Goal: Navigation & Orientation: Understand site structure

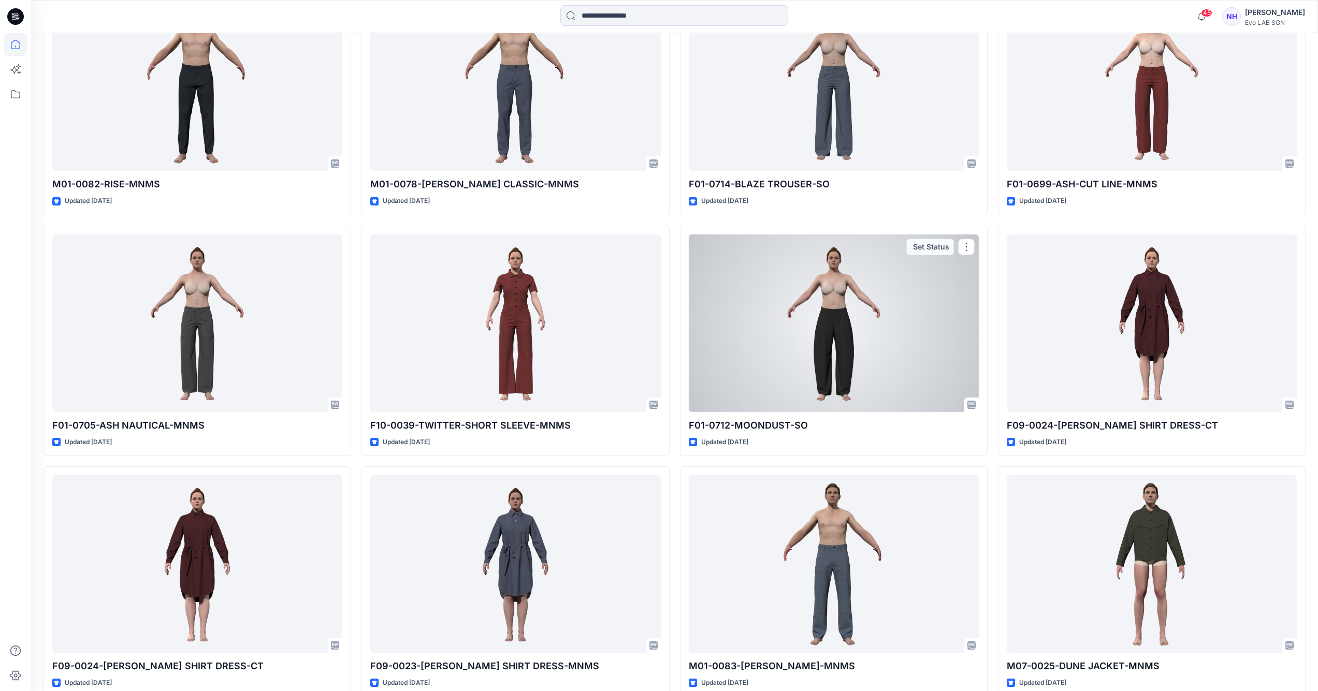
scroll to position [304, 0]
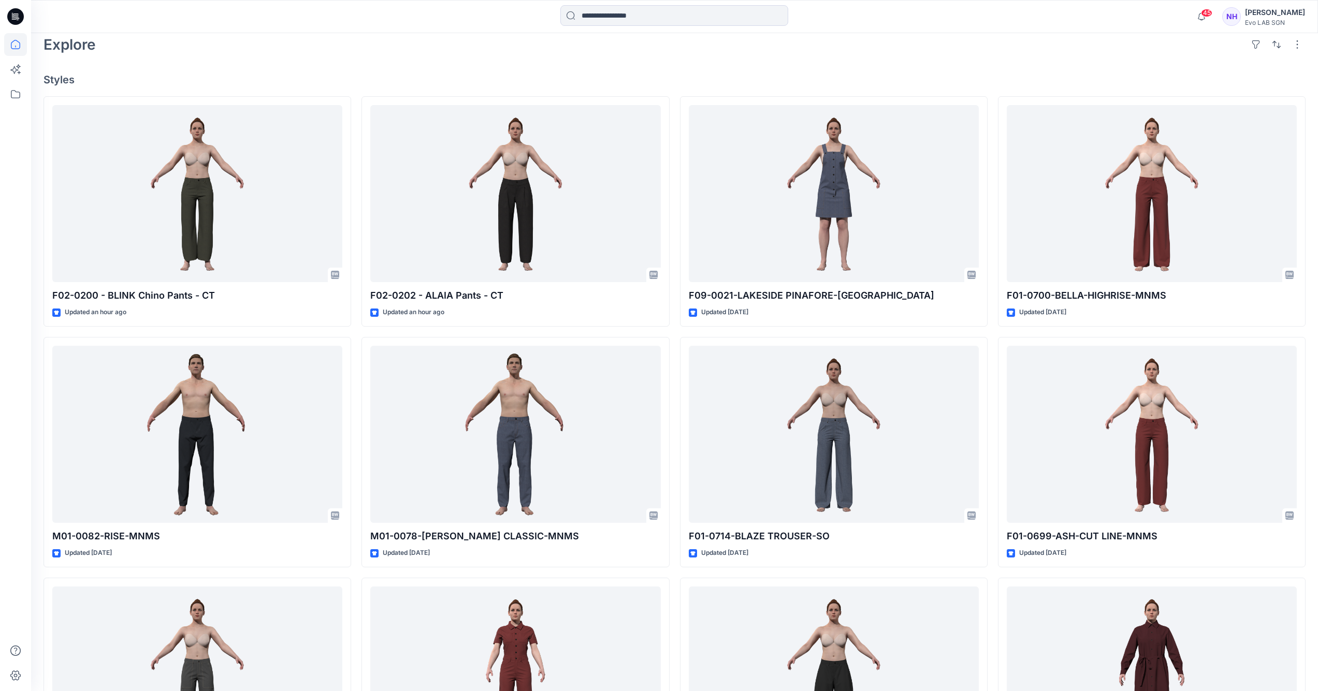
click at [163, 2] on div "45 Notifications Ha Huynh shared F02-0200 - BLINK Chino Pants in COTTON TENCEL …" at bounding box center [674, 16] width 1287 height 33
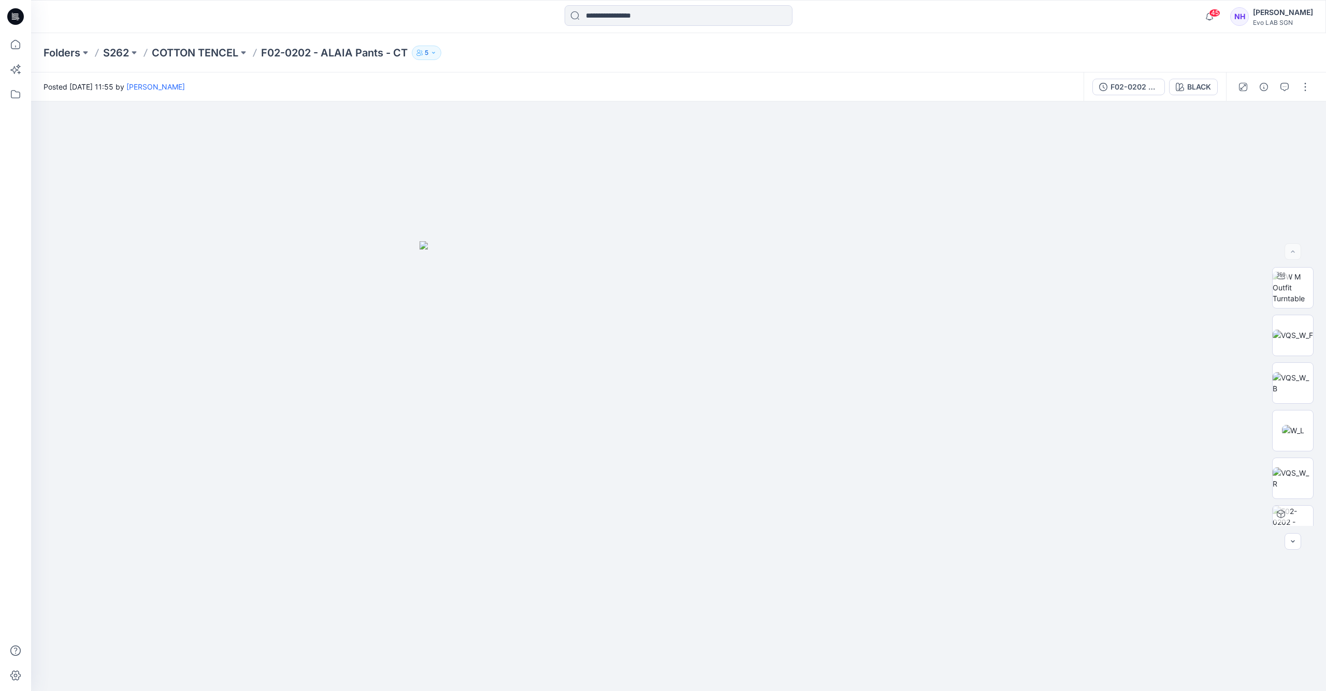
click at [288, 50] on p "F02-0202 - ALAIA Pants - CT" at bounding box center [334, 53] width 147 height 15
click at [209, 50] on p "COTTON TENCEL" at bounding box center [195, 53] width 86 height 15
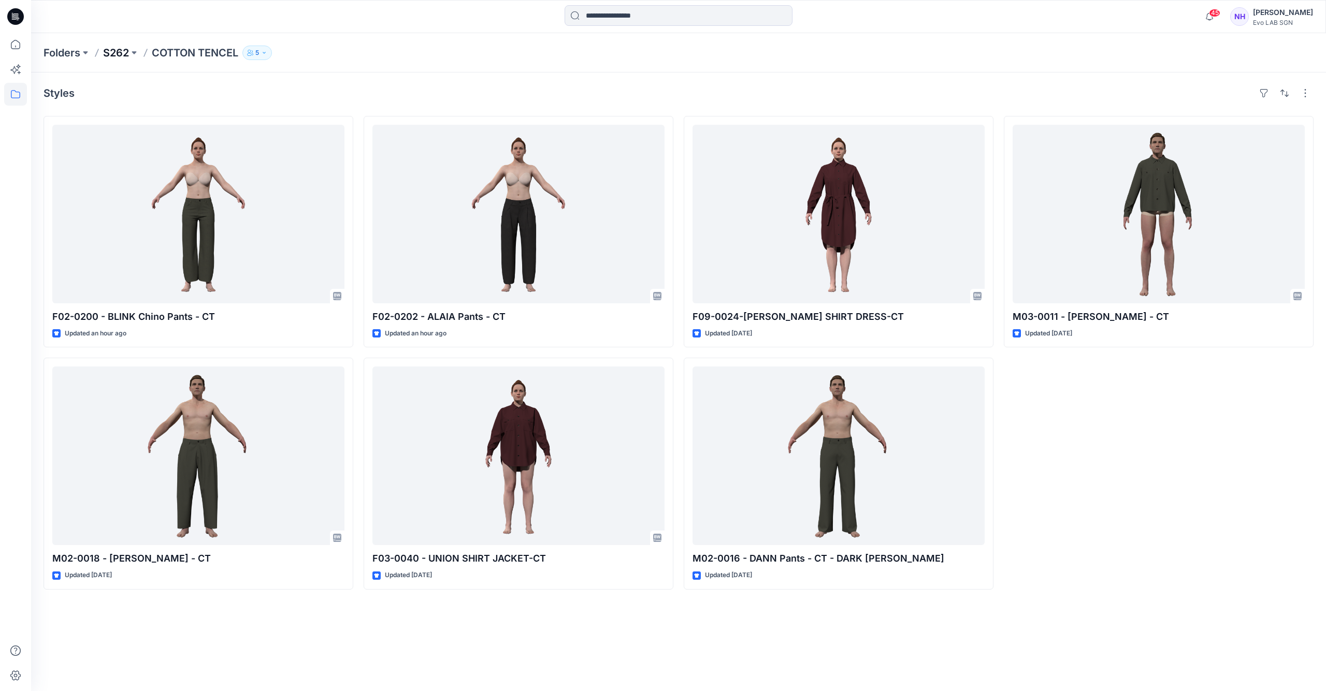
click at [127, 52] on p "S262" at bounding box center [116, 53] width 26 height 15
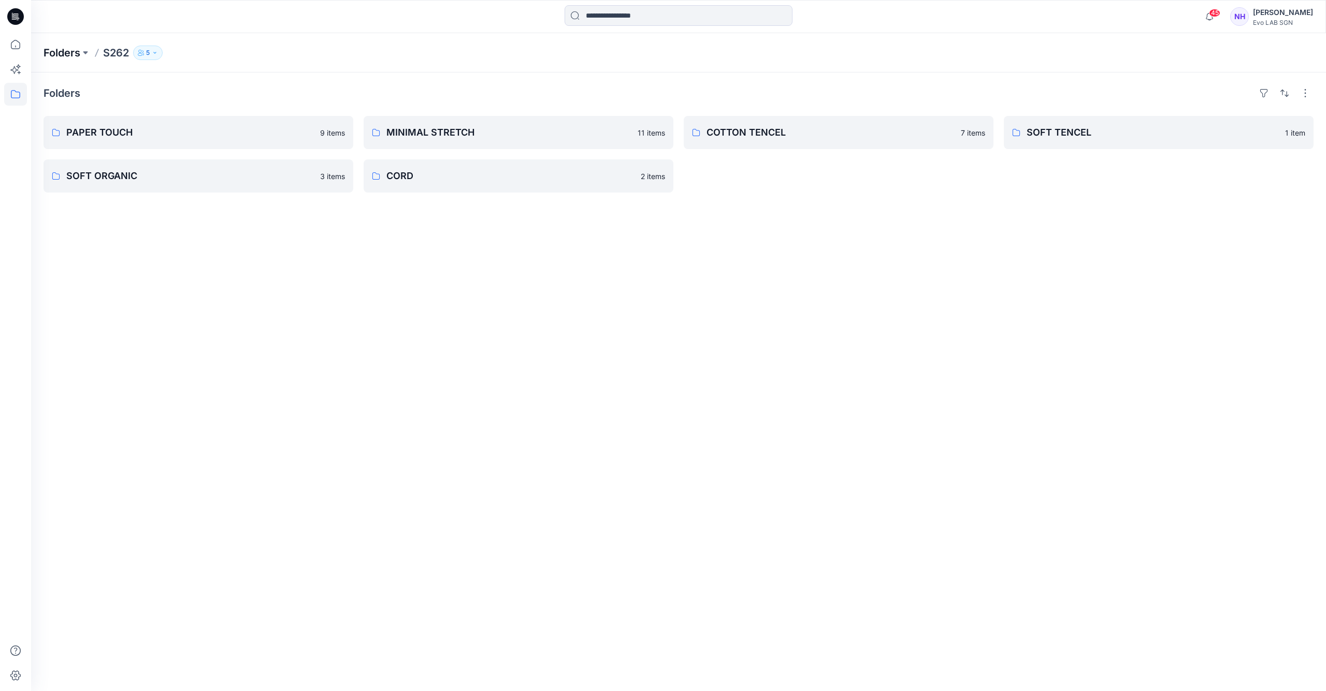
click at [56, 53] on p "Folders" at bounding box center [62, 53] width 37 height 15
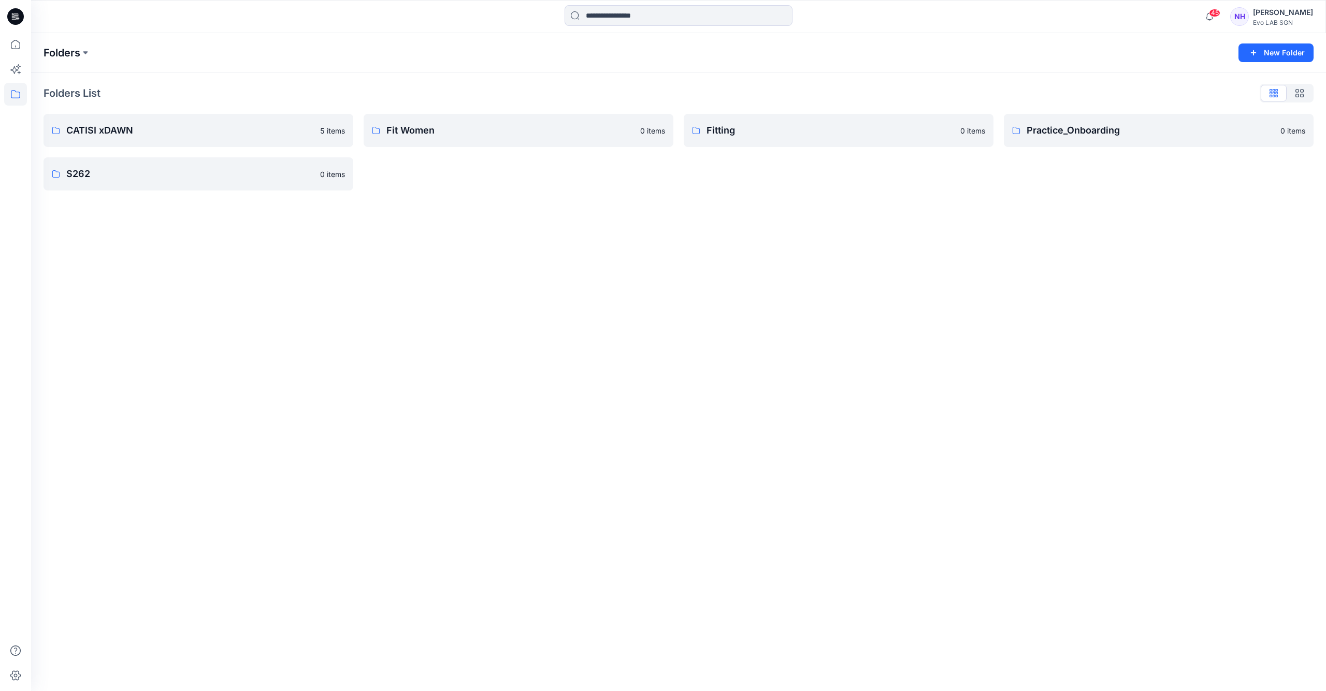
click at [65, 50] on p "Folders" at bounding box center [62, 53] width 37 height 15
click at [9, 49] on icon at bounding box center [15, 44] width 23 height 23
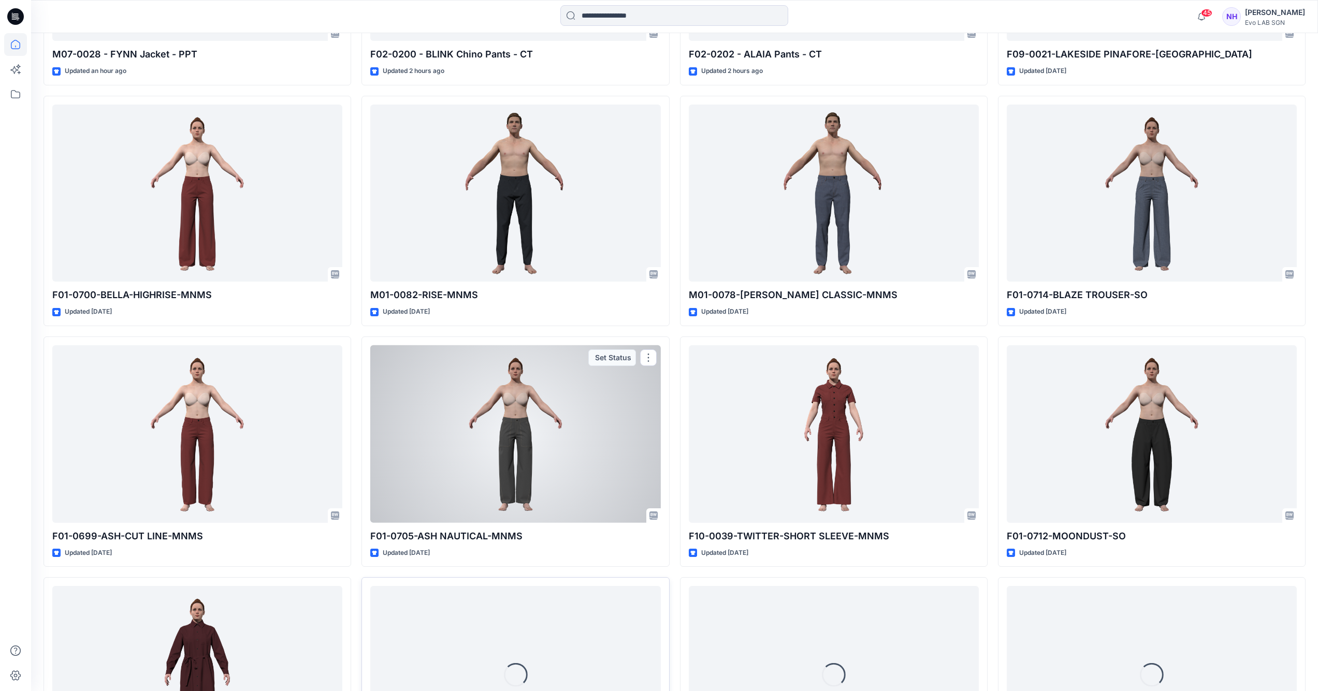
scroll to position [624, 0]
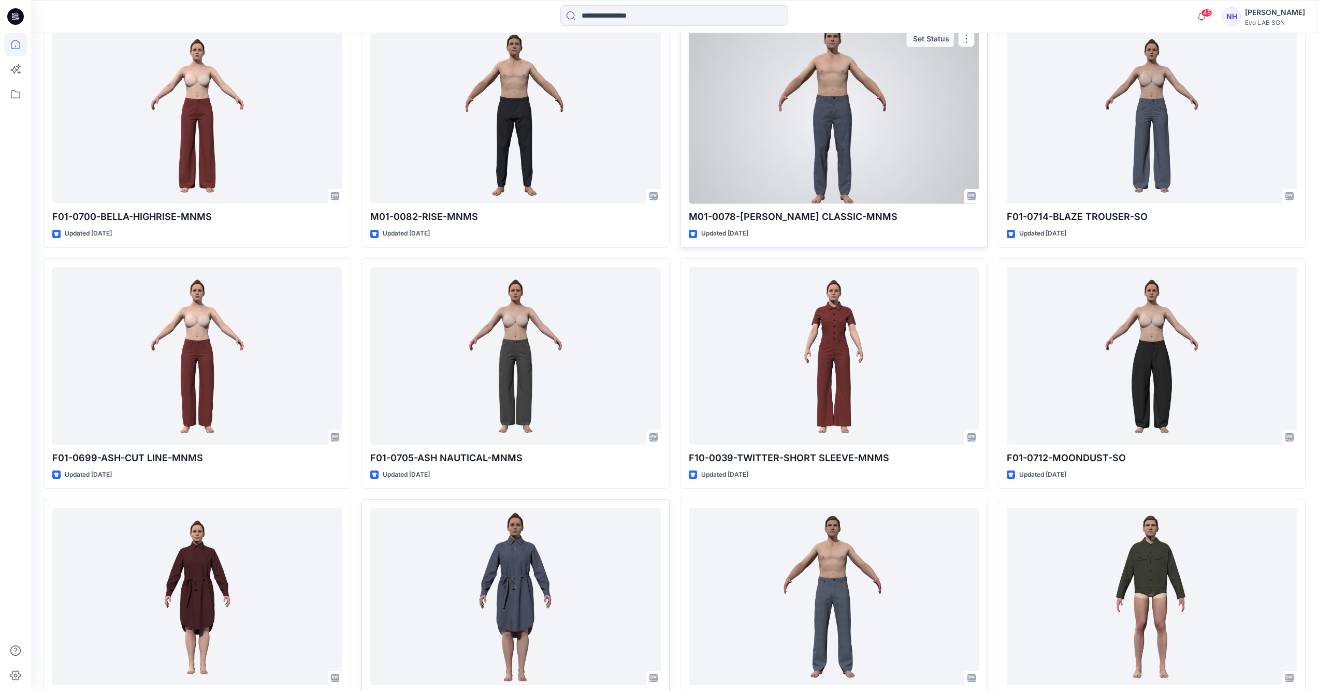
click at [855, 140] on div at bounding box center [834, 115] width 290 height 178
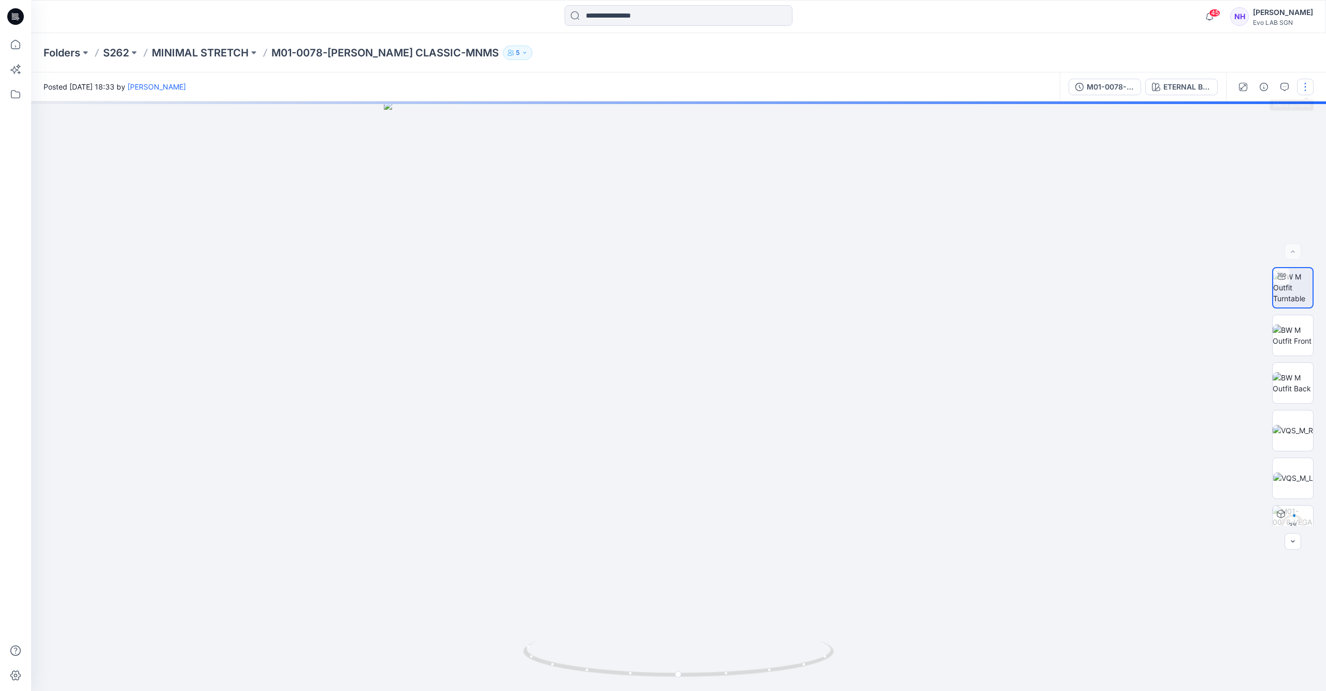
click at [1306, 83] on button "button" at bounding box center [1305, 87] width 17 height 17
click at [1282, 346] on img at bounding box center [1293, 336] width 40 height 22
click at [662, 331] on img at bounding box center [679, 397] width 590 height 590
drag, startPoint x: 752, startPoint y: 352, endPoint x: 721, endPoint y: 337, distance: 34.3
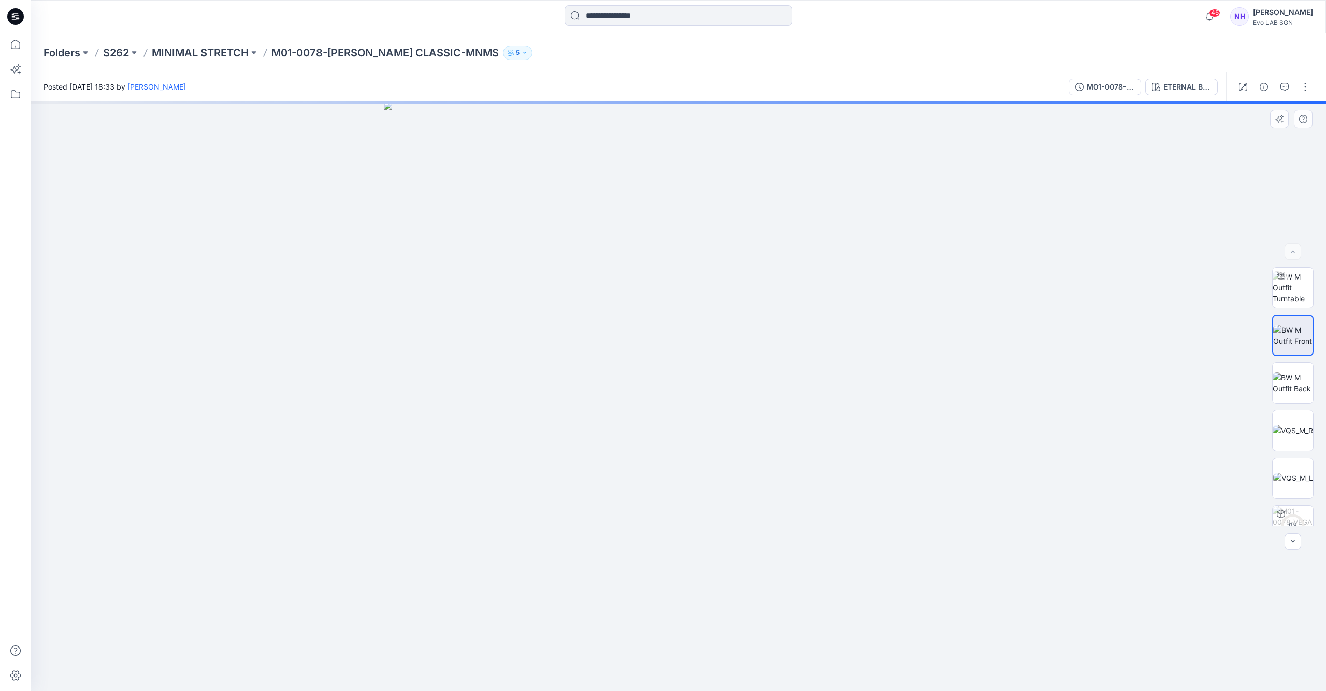
click at [767, 336] on img at bounding box center [679, 397] width 590 height 590
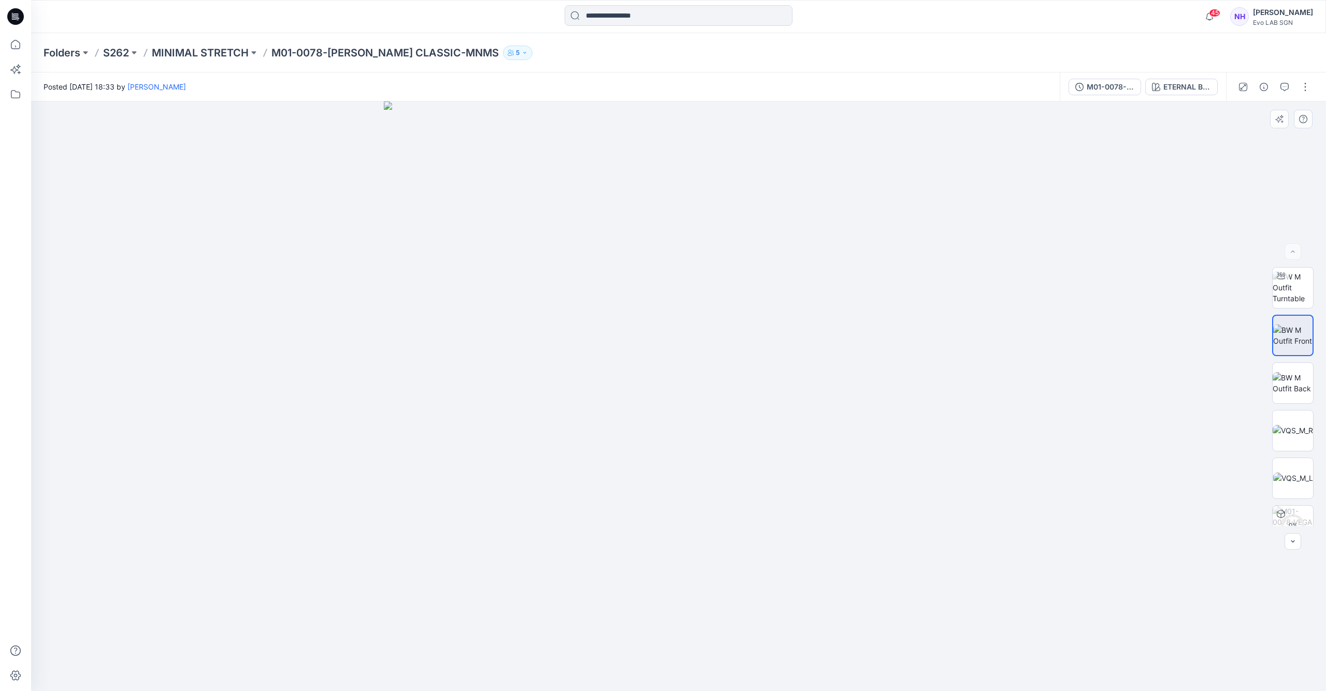
drag, startPoint x: 692, startPoint y: 424, endPoint x: 854, endPoint y: 440, distance: 162.4
click at [752, 452] on img at bounding box center [679, 397] width 590 height 590
click at [1305, 88] on button "button" at bounding box center [1305, 87] width 17 height 17
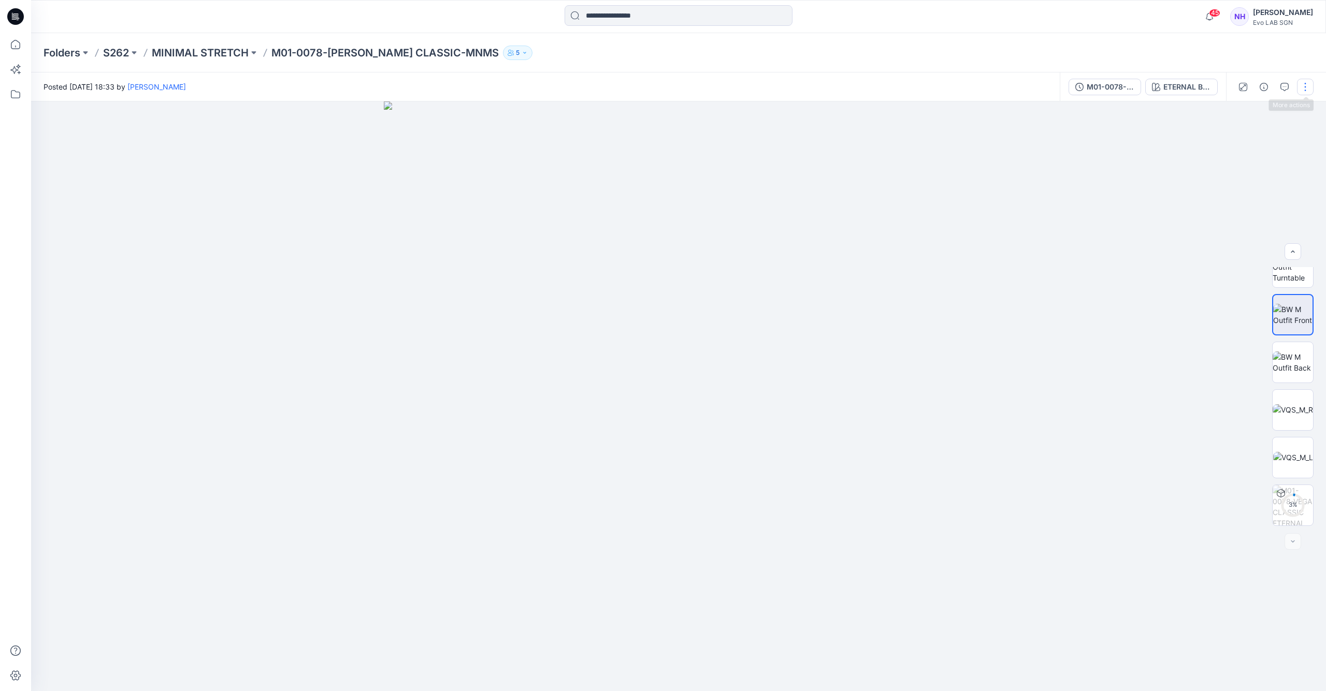
click at [1309, 86] on button "button" at bounding box center [1305, 87] width 17 height 17
click at [1295, 193] on icon "button" at bounding box center [1299, 193] width 8 height 8
click at [975, 174] on div at bounding box center [678, 397] width 1295 height 590
click at [1289, 359] on img at bounding box center [1293, 363] width 40 height 22
drag, startPoint x: 689, startPoint y: 403, endPoint x: 688, endPoint y: 358, distance: 45.1
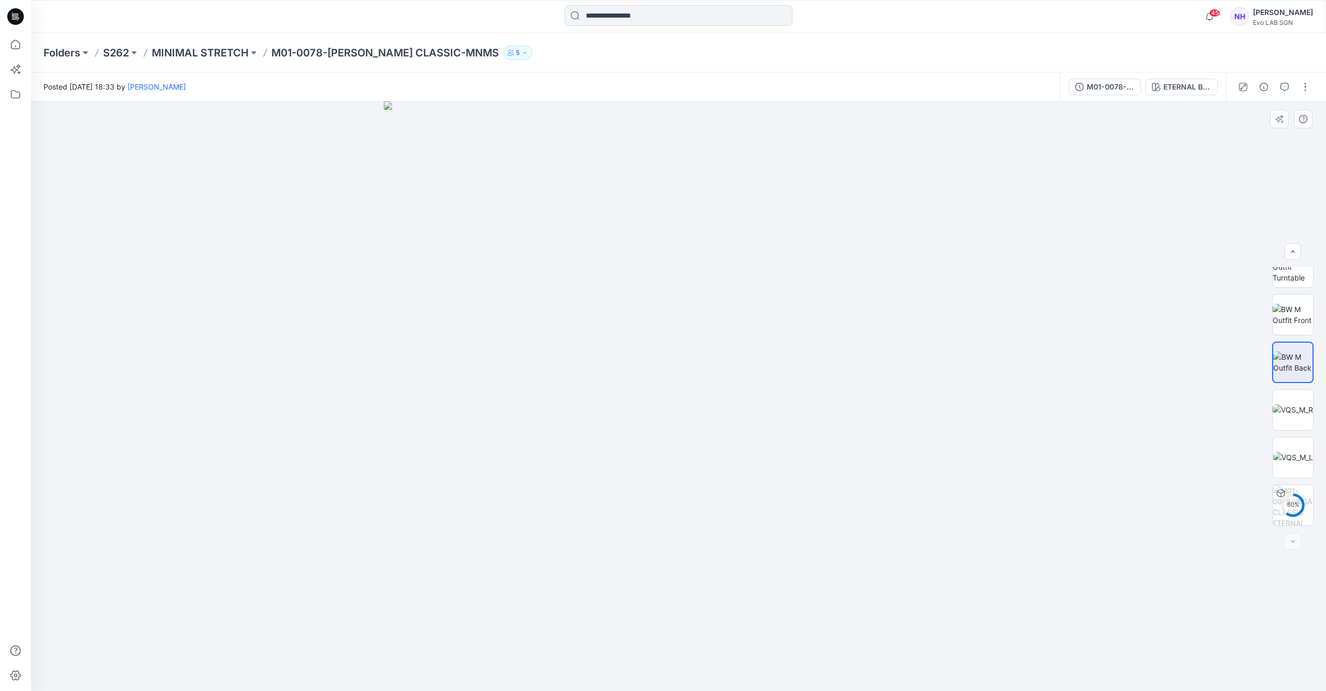
drag, startPoint x: 690, startPoint y: 355, endPoint x: 696, endPoint y: 302, distance: 53.6
click at [695, 299] on img at bounding box center [679, 397] width 590 height 590
click at [1294, 310] on img at bounding box center [1293, 315] width 40 height 22
drag, startPoint x: 669, startPoint y: 422, endPoint x: 669, endPoint y: 354, distance: 67.8
click at [670, 355] on img at bounding box center [679, 397] width 590 height 590
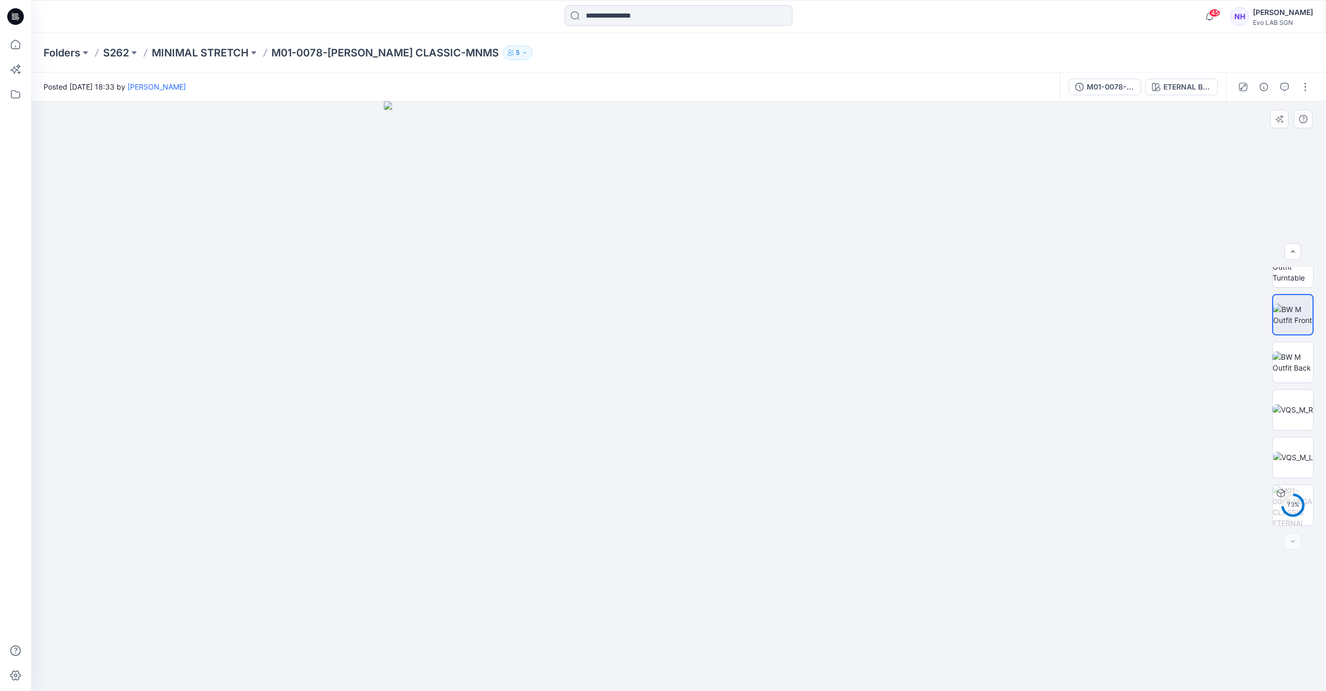
drag, startPoint x: 581, startPoint y: 321, endPoint x: 647, endPoint y: 366, distance: 80.3
click at [647, 366] on img at bounding box center [679, 397] width 590 height 590
drag, startPoint x: 724, startPoint y: 450, endPoint x: 725, endPoint y: 360, distance: 89.6
click at [723, 362] on img at bounding box center [678, 354] width 673 height 673
click at [341, 2] on div "45 Notifications Ha Huynh shared F02-0200 - BLINK Chino Pants in COTTON TENCEL …" at bounding box center [678, 16] width 1295 height 33
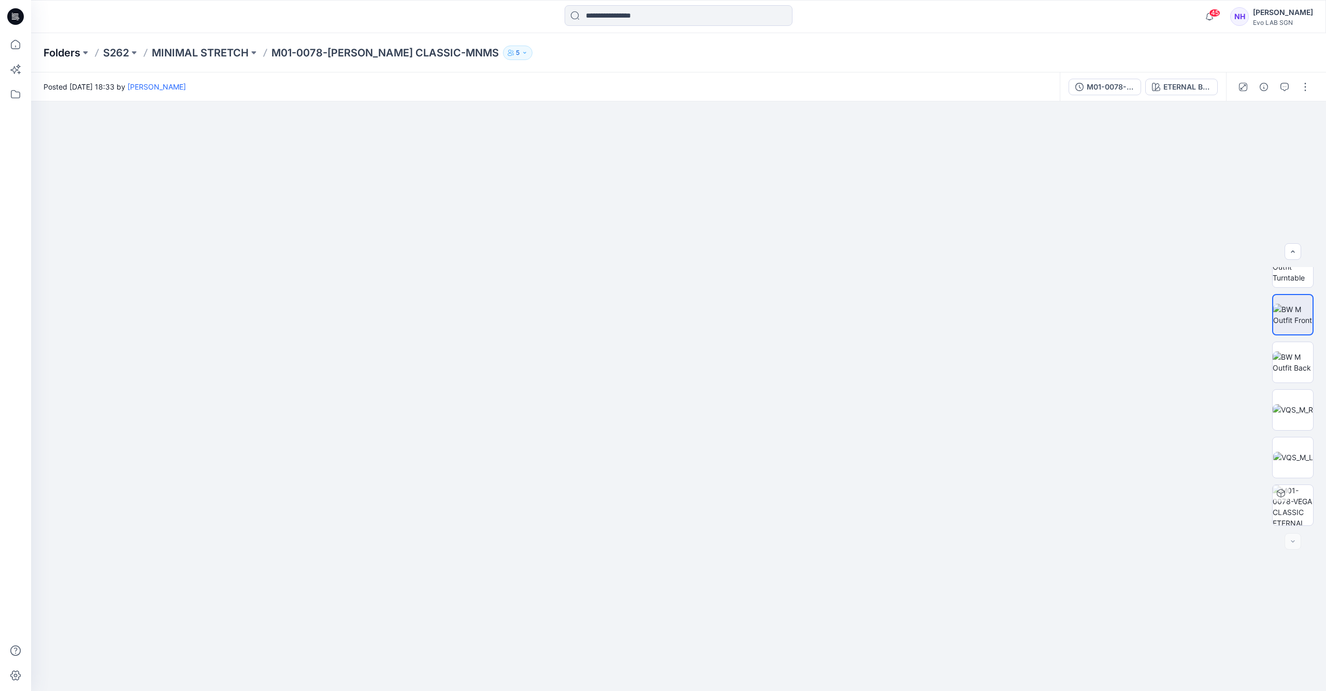
click at [62, 54] on p "Folders" at bounding box center [62, 53] width 37 height 15
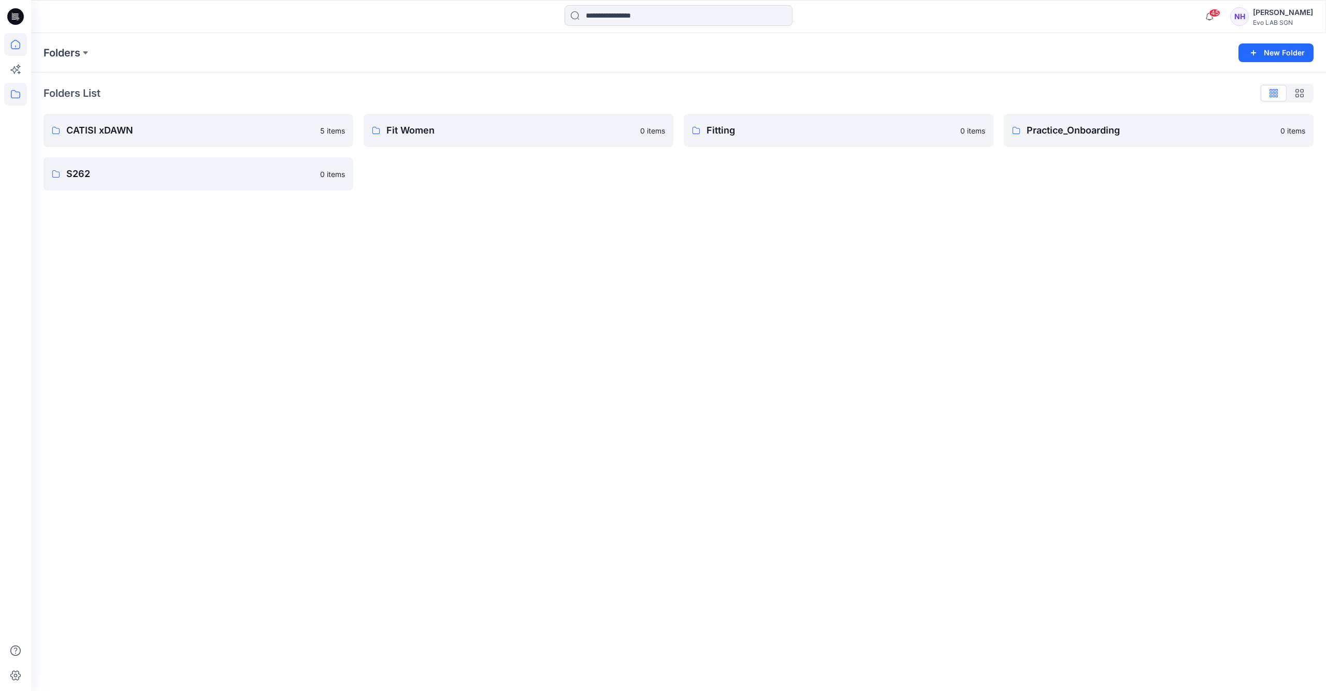
click at [8, 39] on icon at bounding box center [15, 44] width 23 height 23
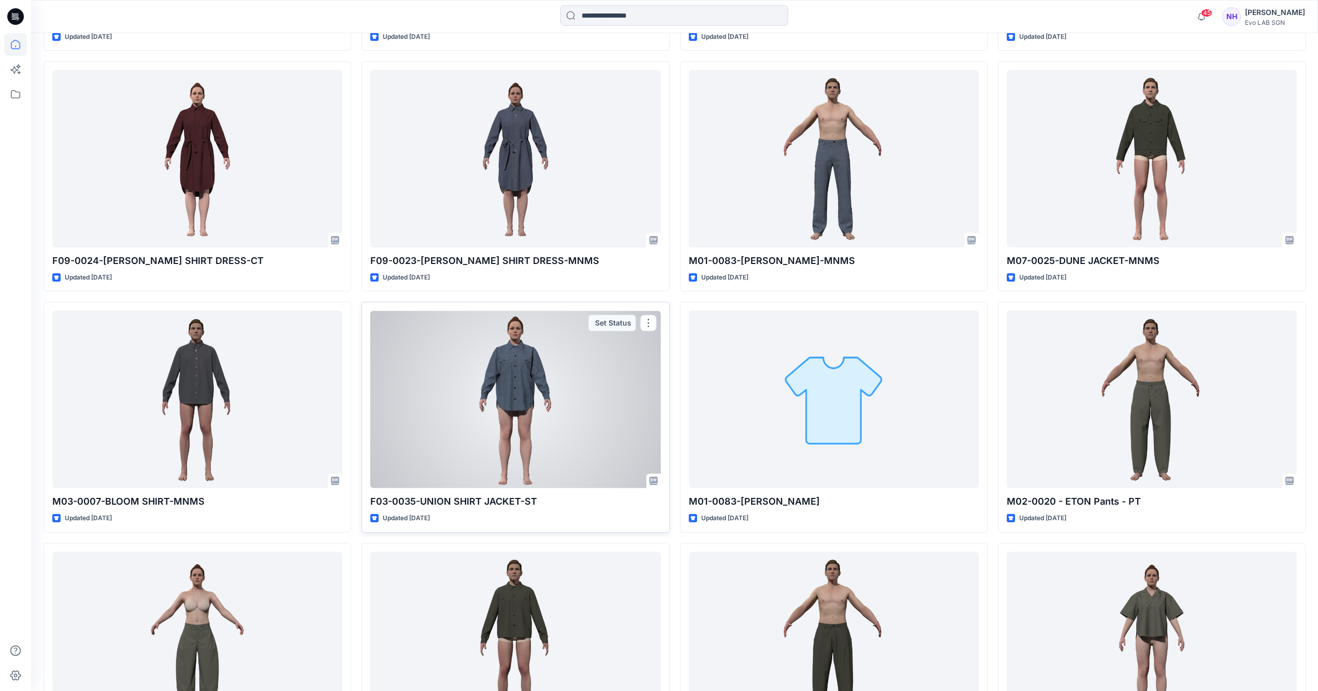
scroll to position [1189, 0]
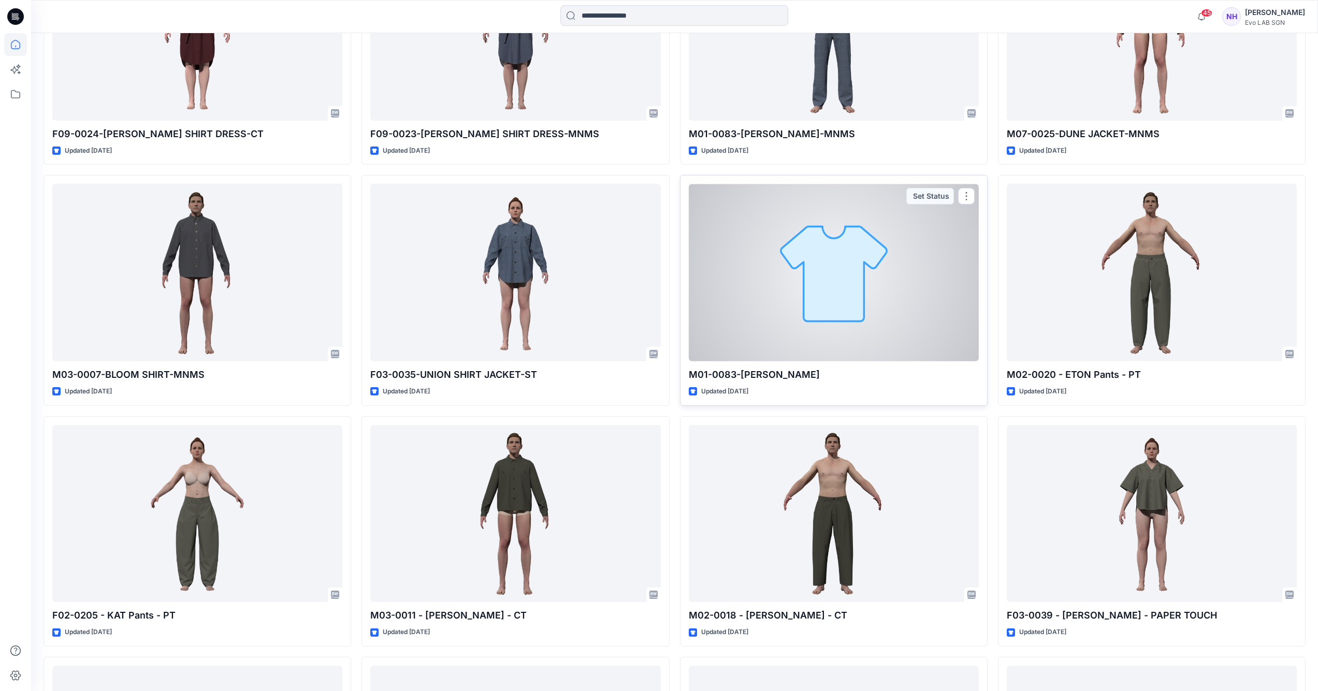
click at [816, 287] on div at bounding box center [834, 273] width 290 height 178
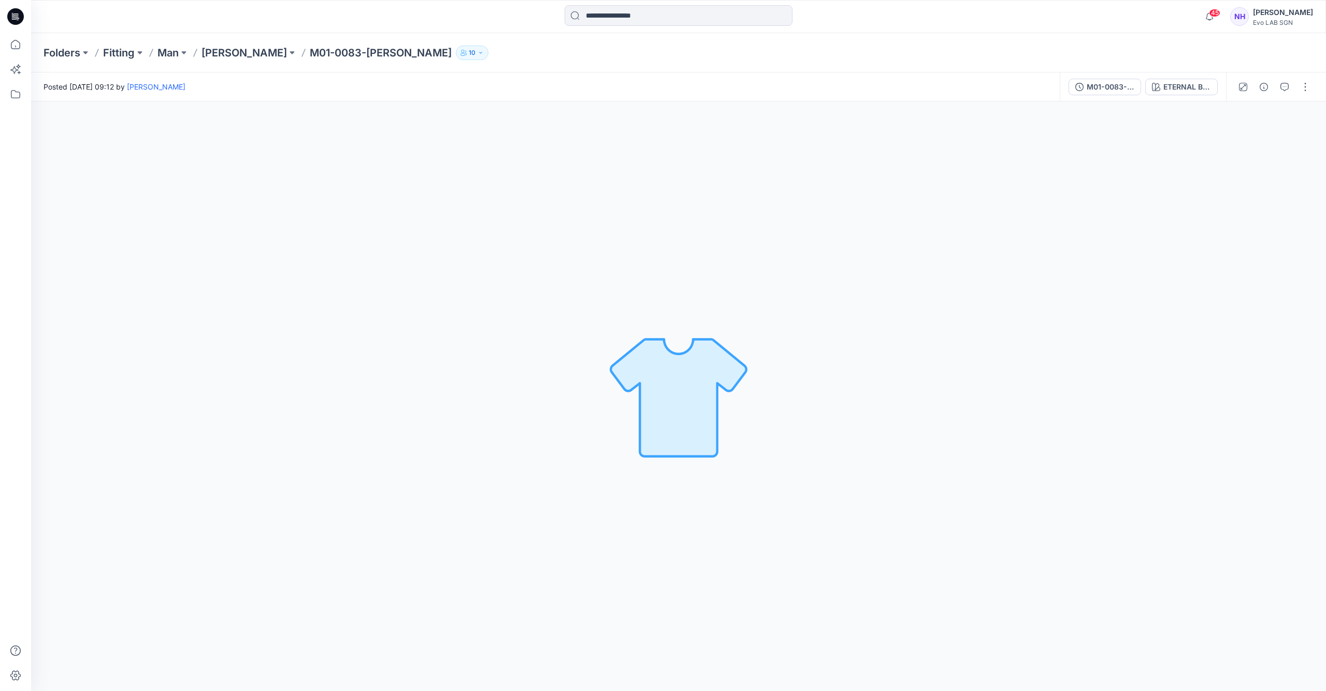
click at [1191, 77] on div "M01-0083-LOOM CARPENTER ETERNAL BLUE" at bounding box center [1143, 87] width 166 height 29
click at [1196, 85] on div "ETERNAL BLUE" at bounding box center [1187, 86] width 48 height 11
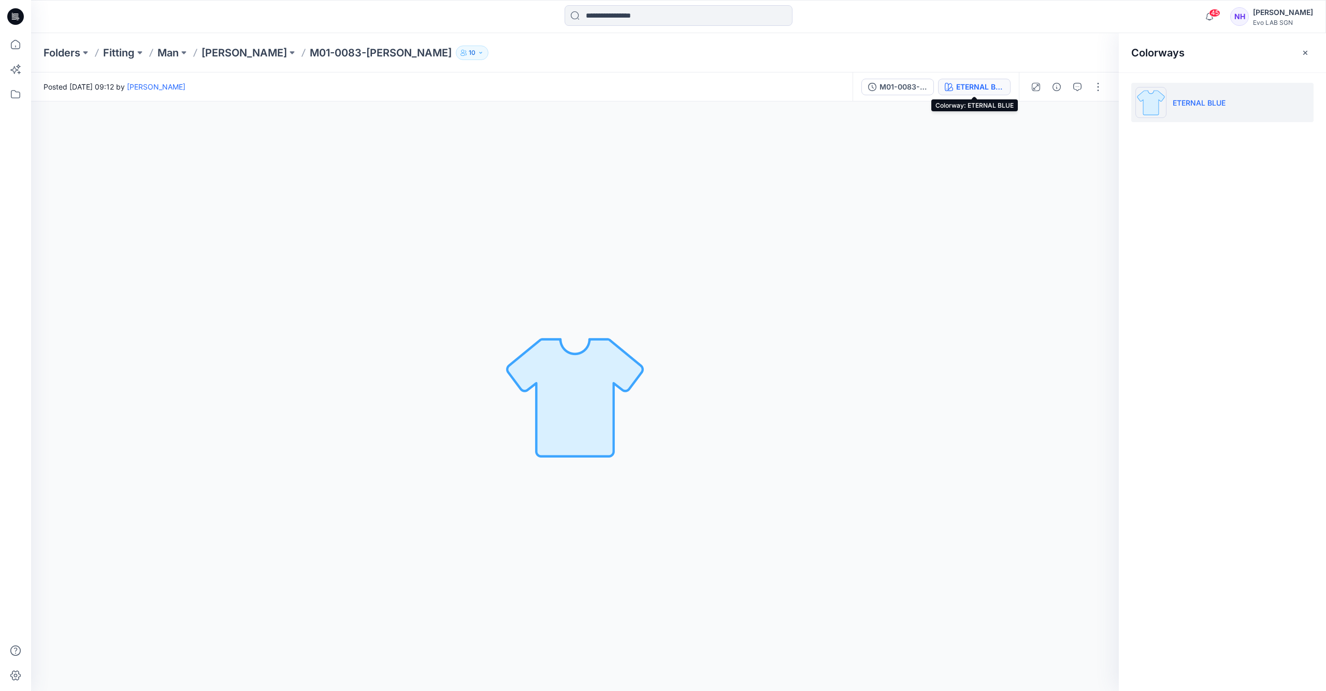
click at [1000, 86] on div "ETERNAL BLUE" at bounding box center [980, 86] width 48 height 11
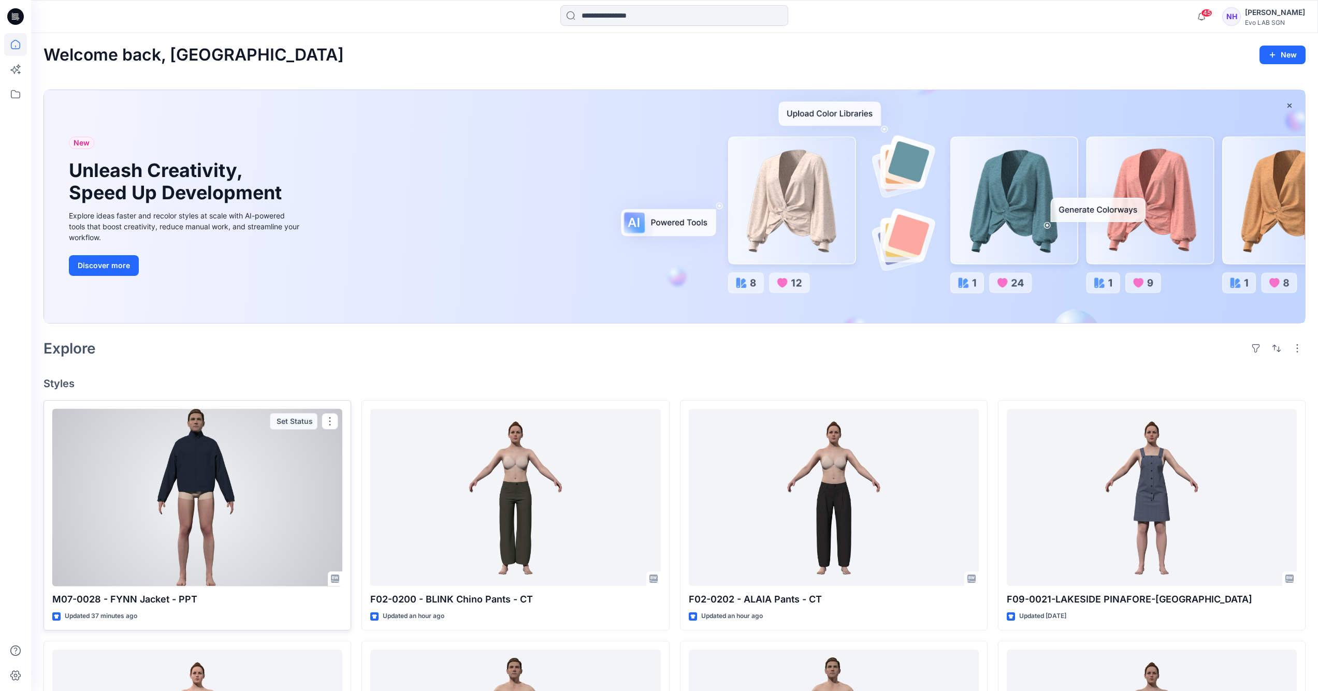
scroll to position [73, 0]
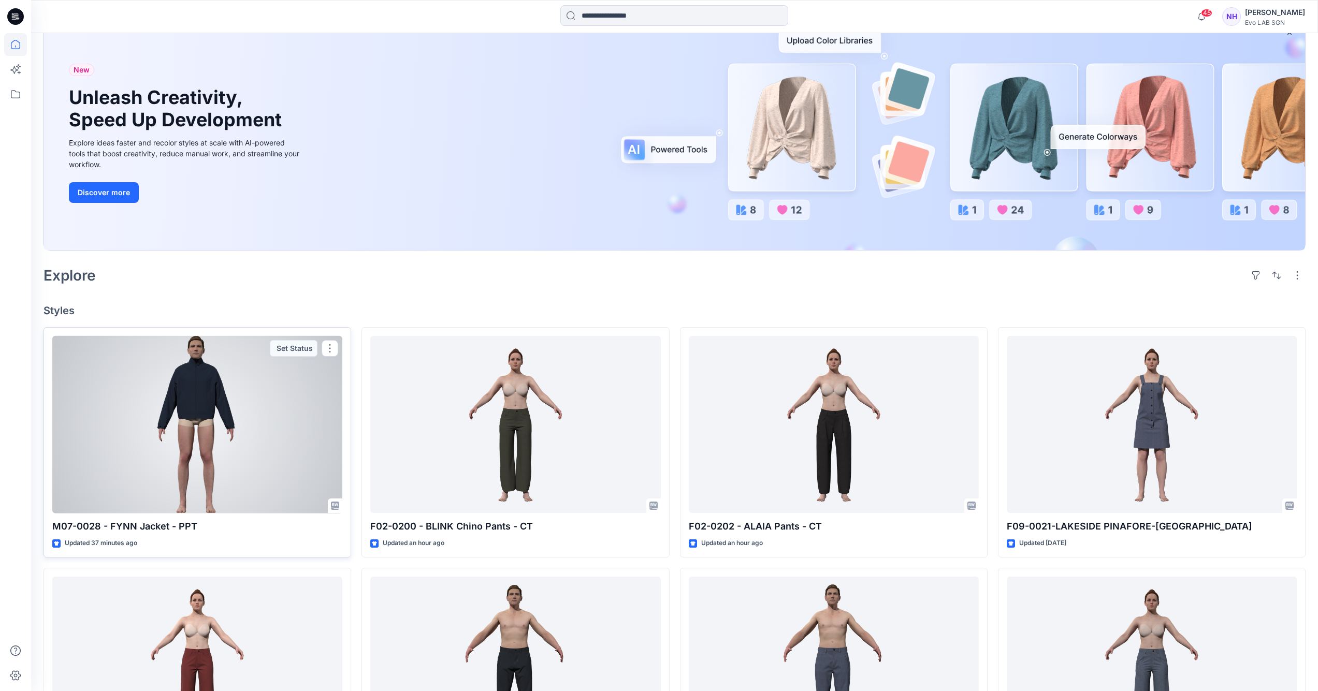
click at [223, 452] on div at bounding box center [197, 425] width 290 height 178
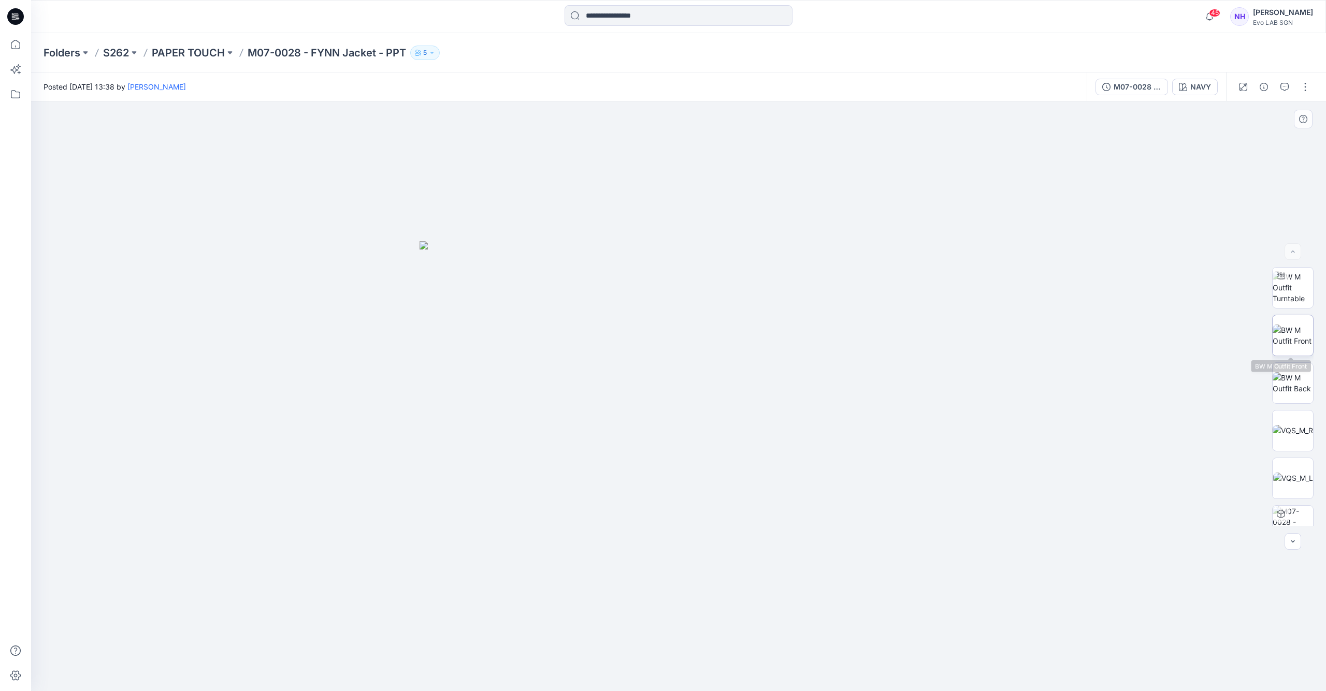
click at [1287, 328] on img at bounding box center [1293, 336] width 40 height 22
drag, startPoint x: 731, startPoint y: 279, endPoint x: 692, endPoint y: 348, distance: 79.3
click at [692, 348] on img at bounding box center [678, 397] width 673 height 590
click at [1295, 282] on img at bounding box center [1293, 287] width 40 height 33
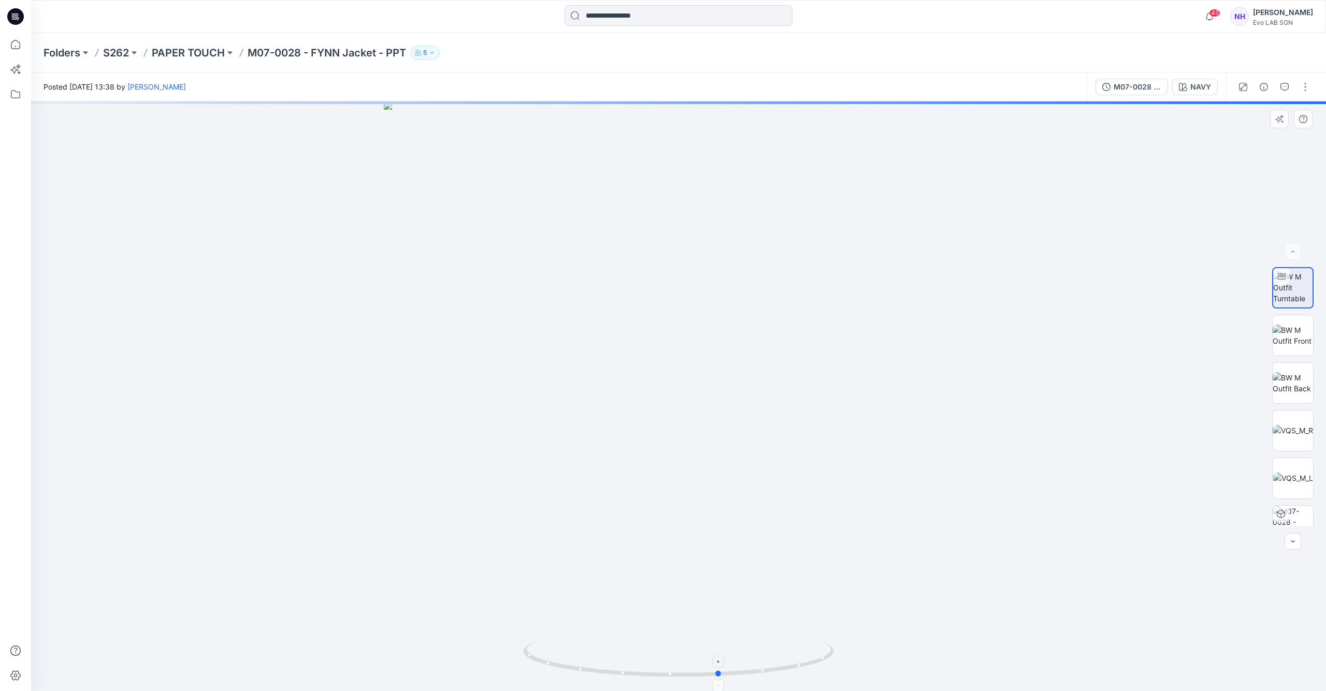
drag, startPoint x: 681, startPoint y: 676, endPoint x: 722, endPoint y: 676, distance: 41.4
click at [722, 676] on icon at bounding box center [679, 660] width 313 height 39
drag, startPoint x: 720, startPoint y: 676, endPoint x: 737, endPoint y: 383, distance: 293.6
click at [829, 673] on icon at bounding box center [679, 660] width 313 height 39
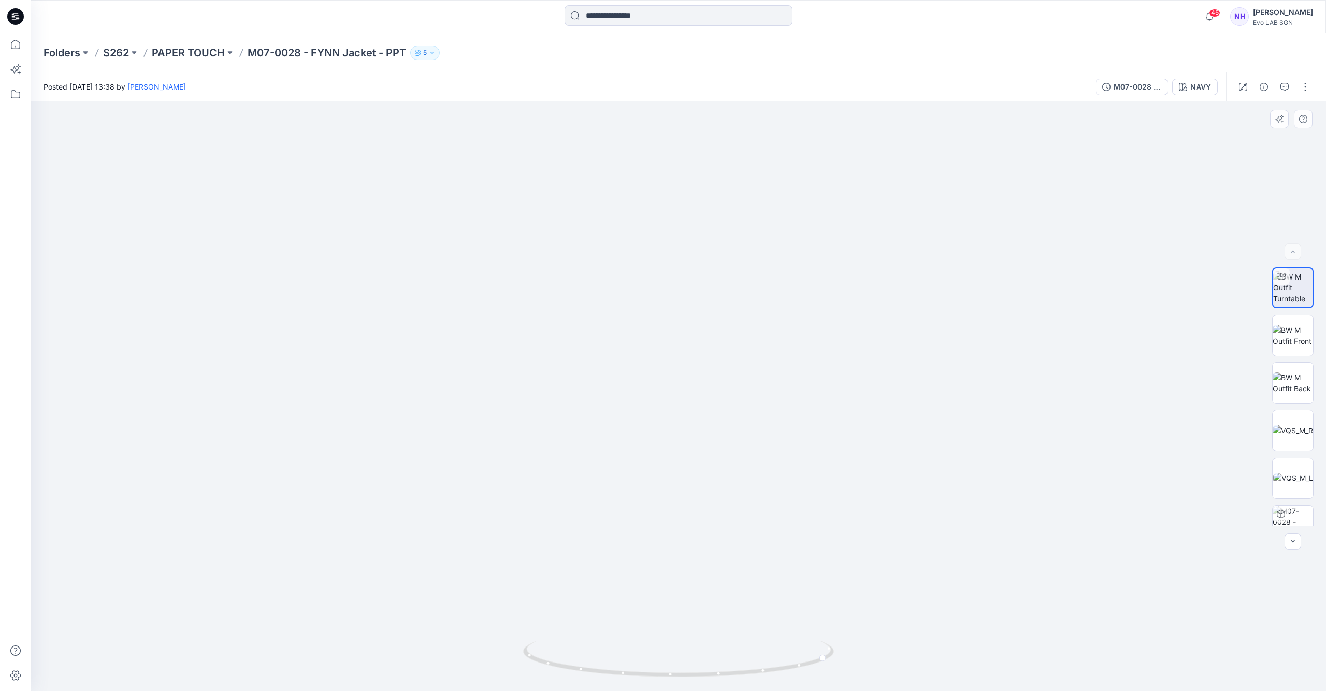
drag, startPoint x: 727, startPoint y: 192, endPoint x: 732, endPoint y: 392, distance: 199.5
click at [732, 372] on img at bounding box center [681, 196] width 1484 height 990
drag, startPoint x: 762, startPoint y: 542, endPoint x: 759, endPoint y: 514, distance: 27.7
click at [759, 514] on img at bounding box center [686, 246] width 1586 height 892
drag, startPoint x: 767, startPoint y: 671, endPoint x: 915, endPoint y: 653, distance: 149.2
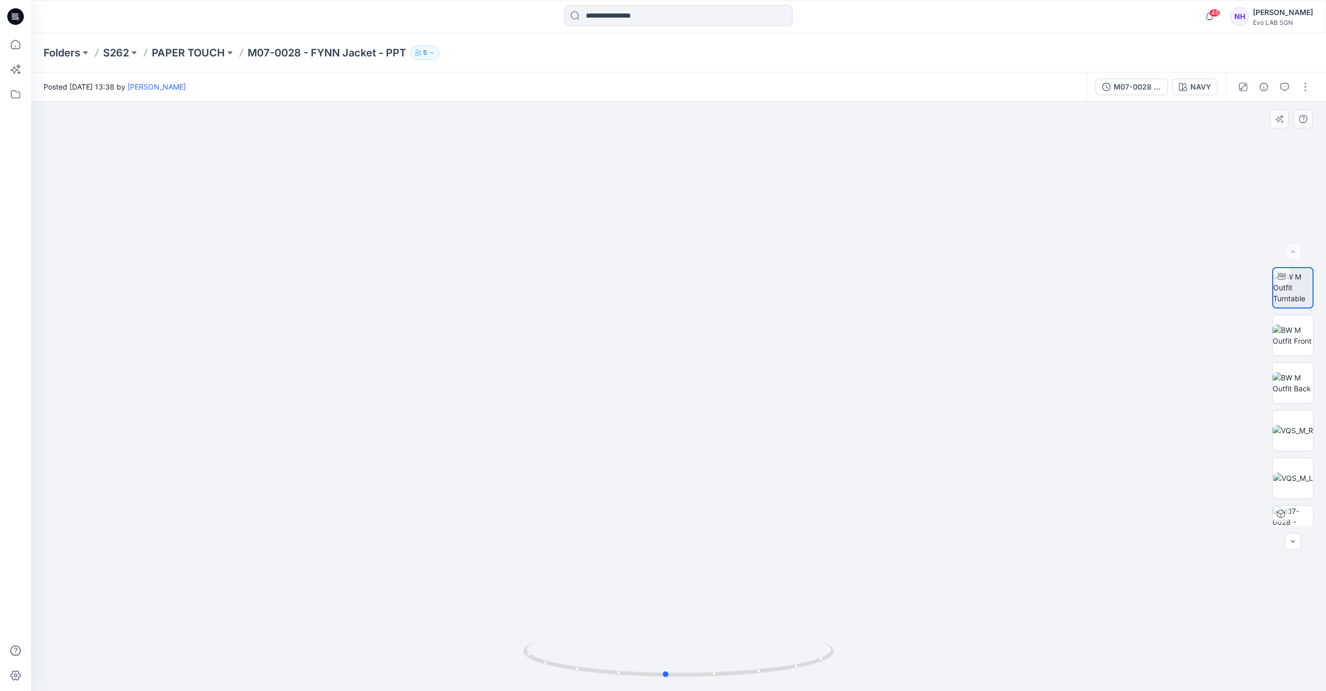
click at [915, 653] on div at bounding box center [678, 397] width 1295 height 590
drag, startPoint x: 696, startPoint y: 160, endPoint x: 684, endPoint y: 294, distance: 134.6
click at [685, 296] on img at bounding box center [678, 275] width 1586 height 831
click at [187, 51] on p "PAPER TOUCH" at bounding box center [188, 53] width 73 height 15
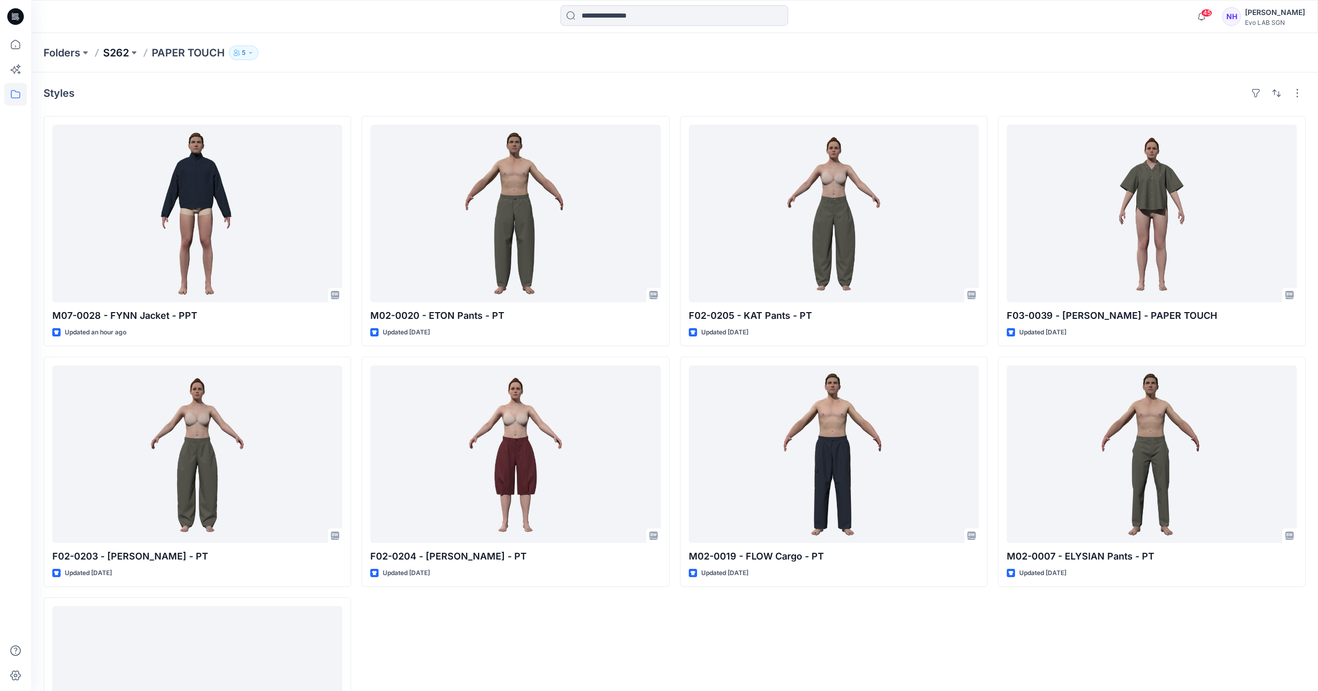
click at [124, 57] on p "S262" at bounding box center [116, 53] width 26 height 15
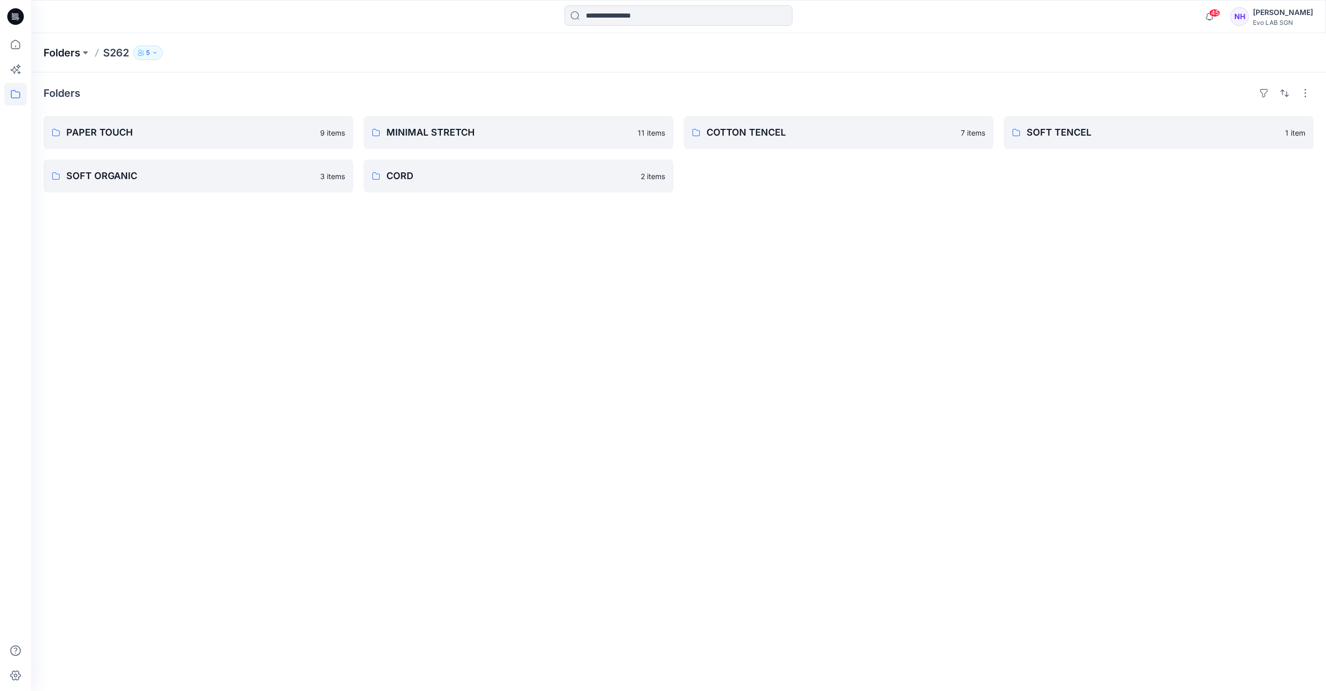
click at [69, 52] on p "Folders" at bounding box center [62, 53] width 37 height 15
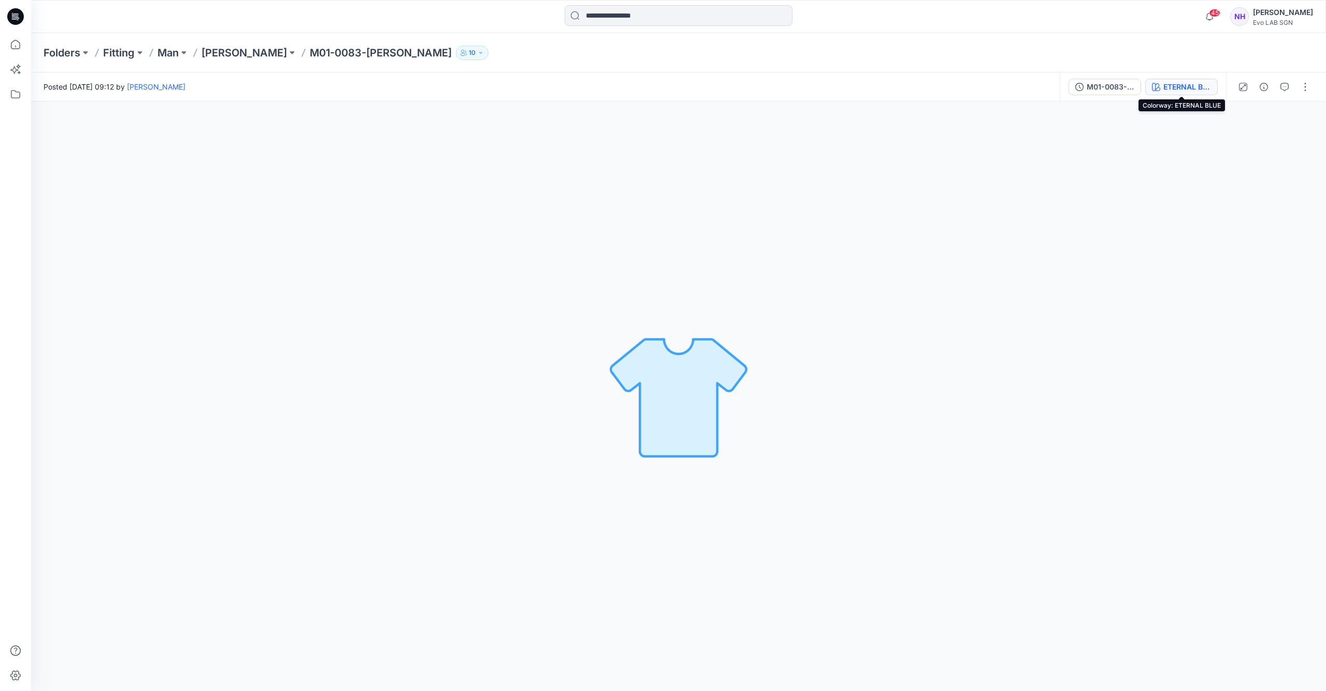
click at [1208, 85] on div "ETERNAL BLUE" at bounding box center [1187, 86] width 48 height 11
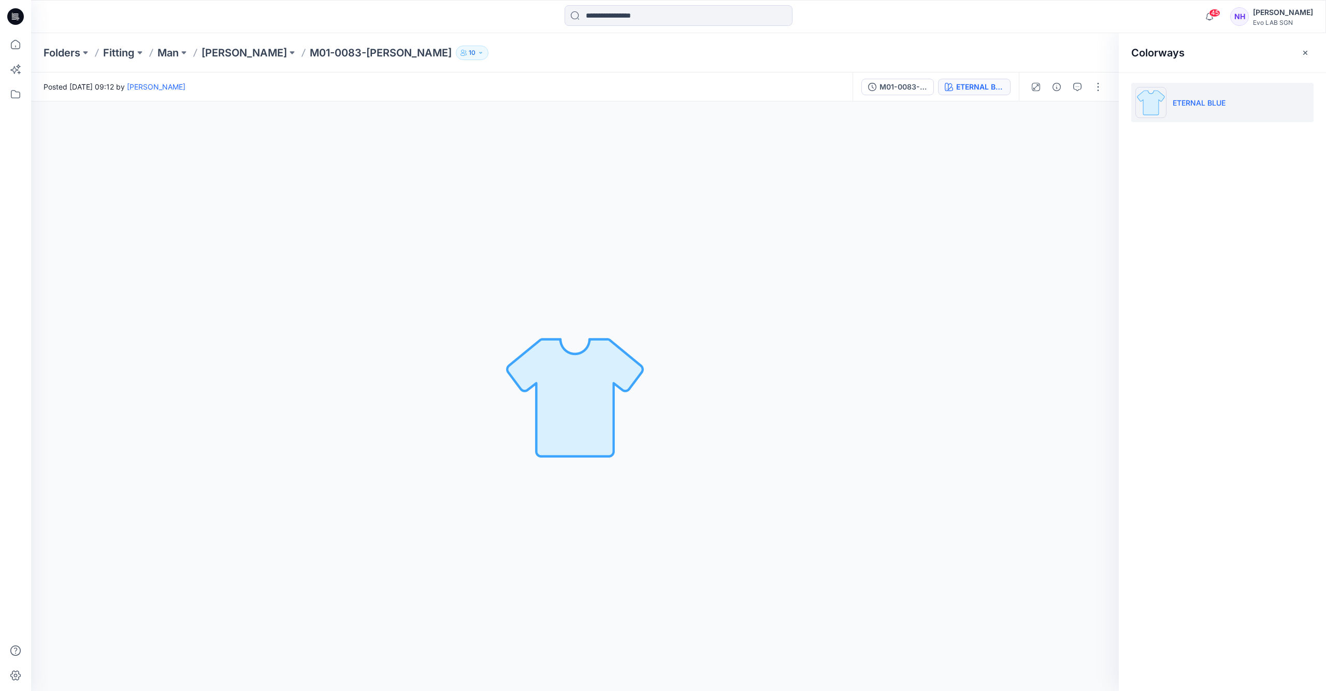
click at [1183, 104] on p "ETERNAL BLUE" at bounding box center [1199, 102] width 53 height 11
click at [1036, 88] on icon "button" at bounding box center [1036, 87] width 8 height 8
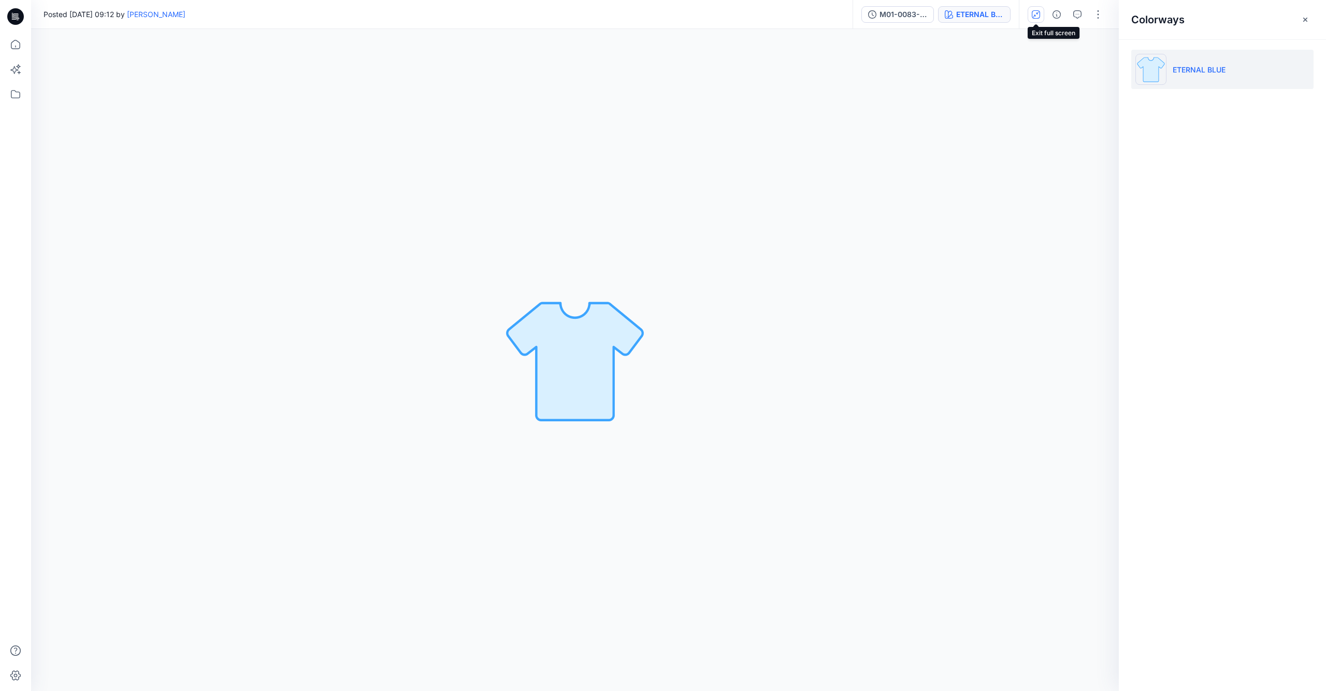
click at [1032, 13] on icon "button" at bounding box center [1036, 14] width 8 height 8
